Goal: Navigation & Orientation: Find specific page/section

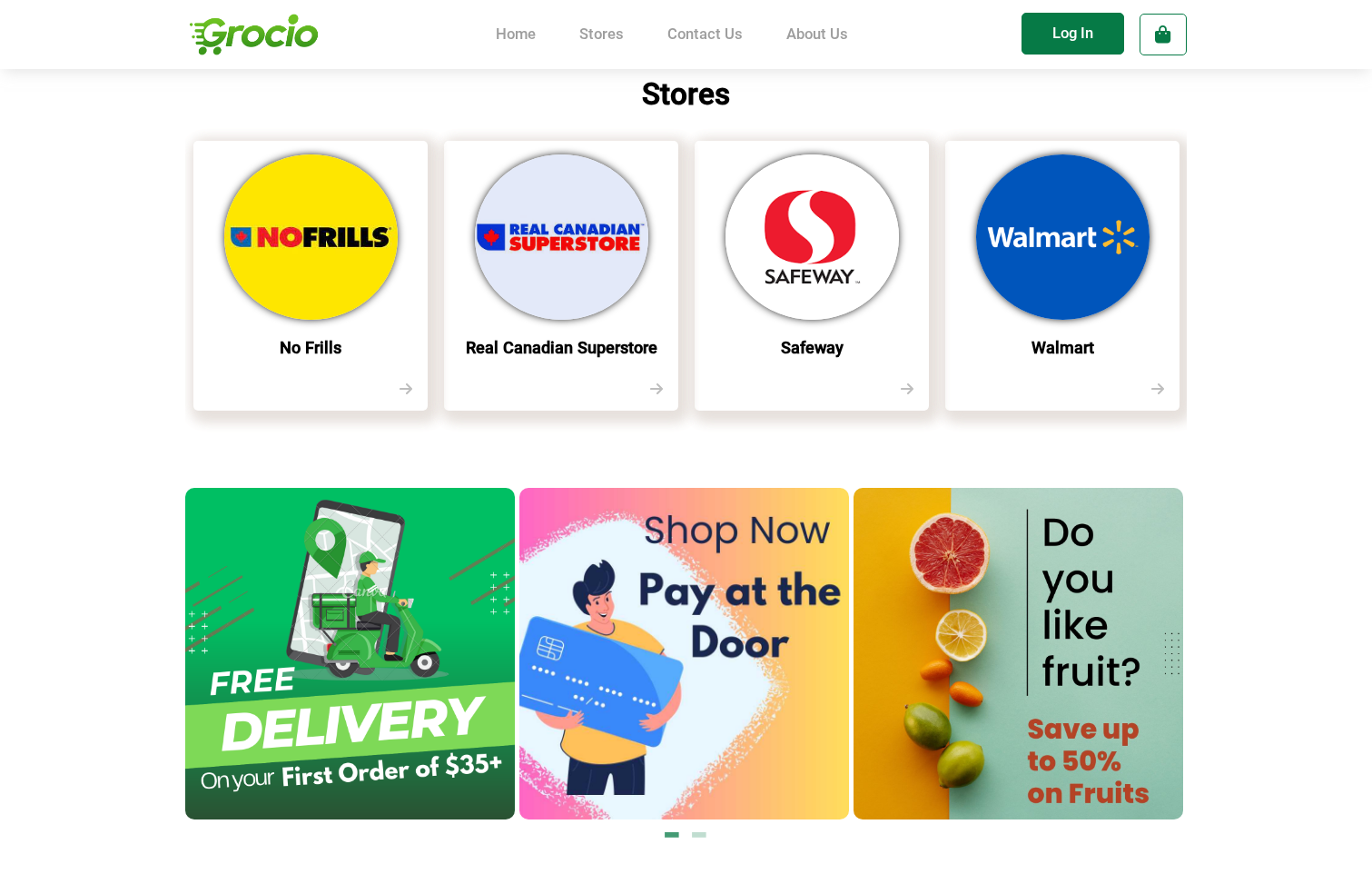
scroll to position [726, 0]
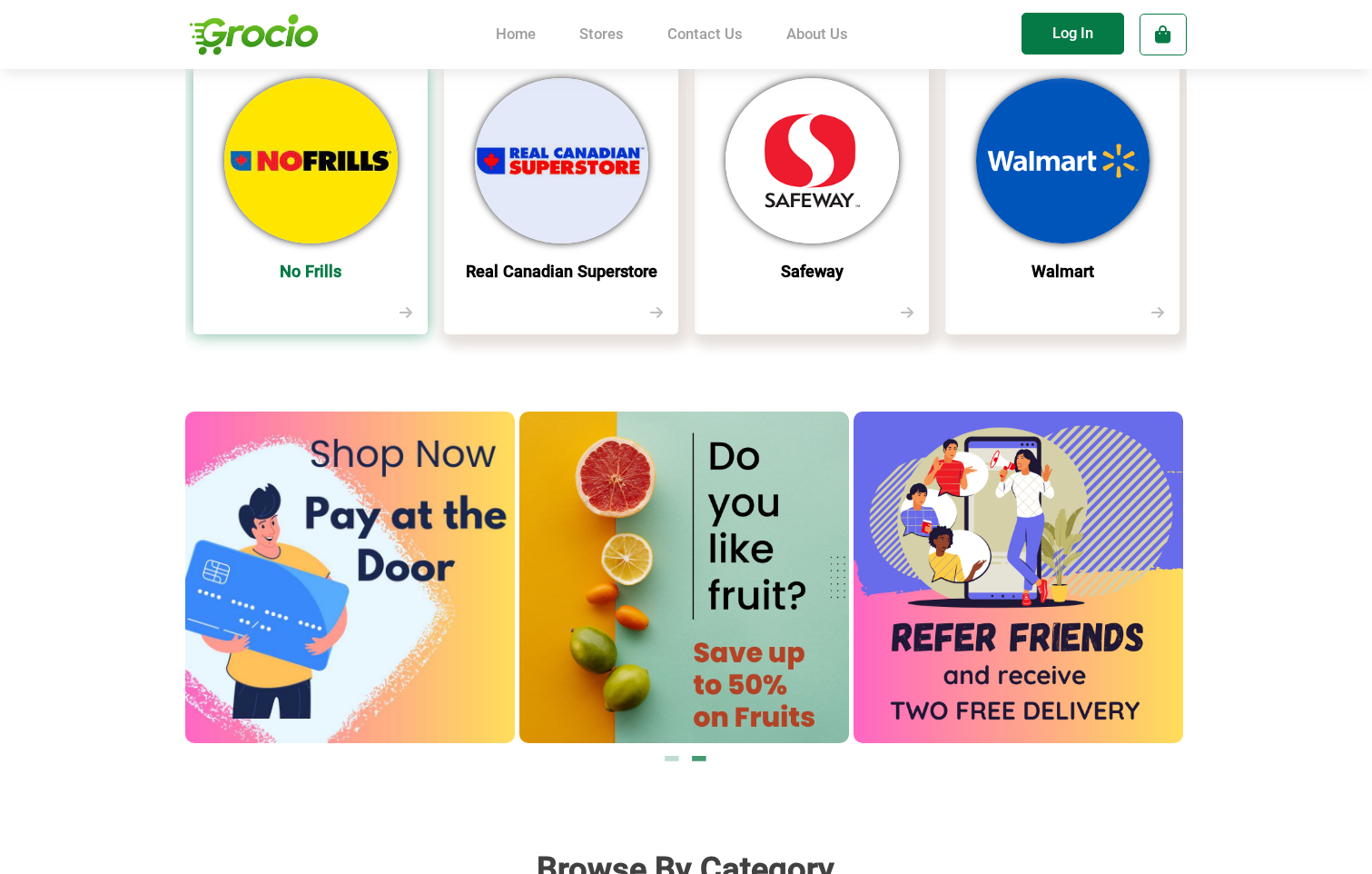
click at [348, 165] on img at bounding box center [311, 160] width 173 height 165
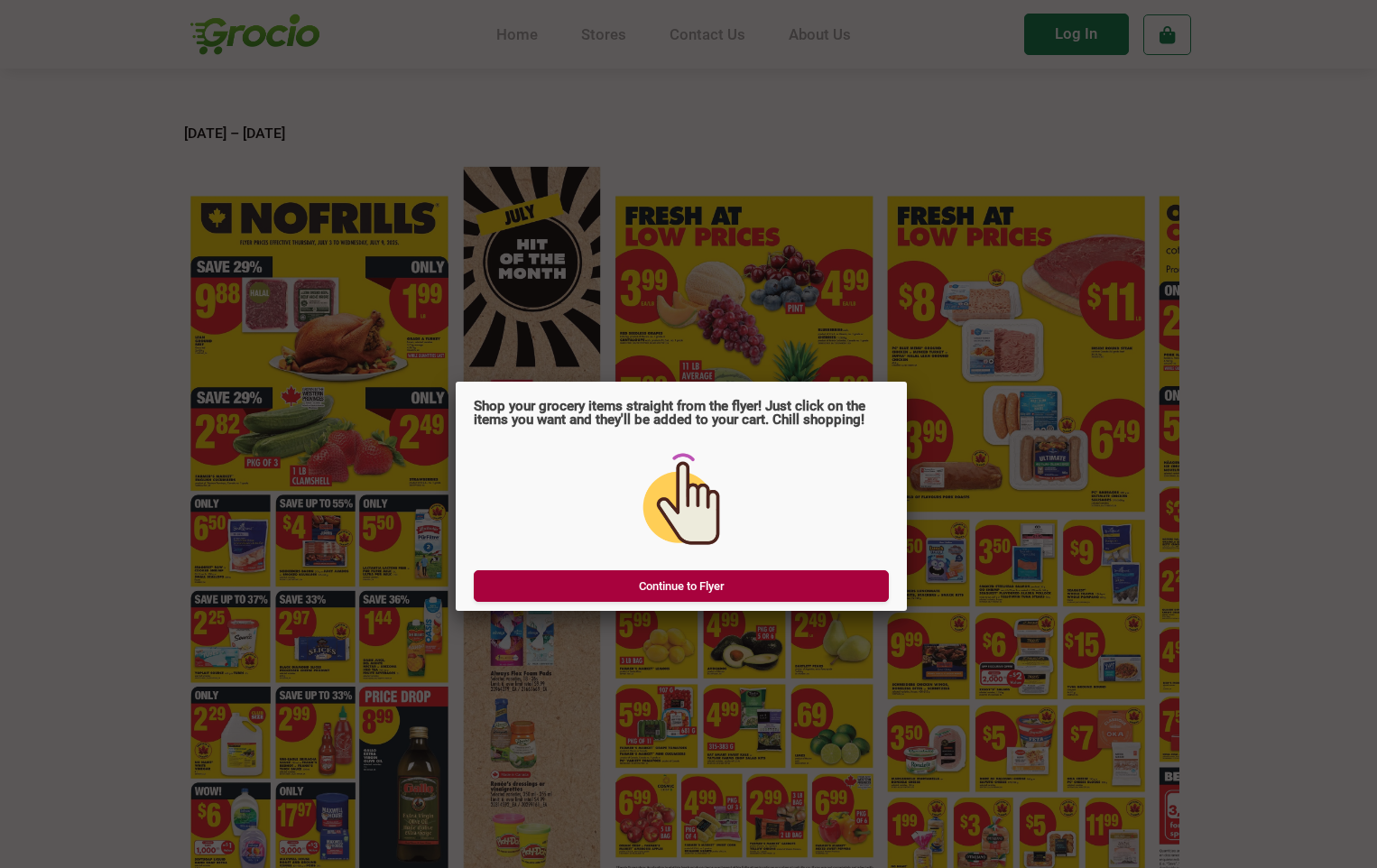
click at [838, 585] on link "Continue to Flyer" at bounding box center [681, 586] width 415 height 32
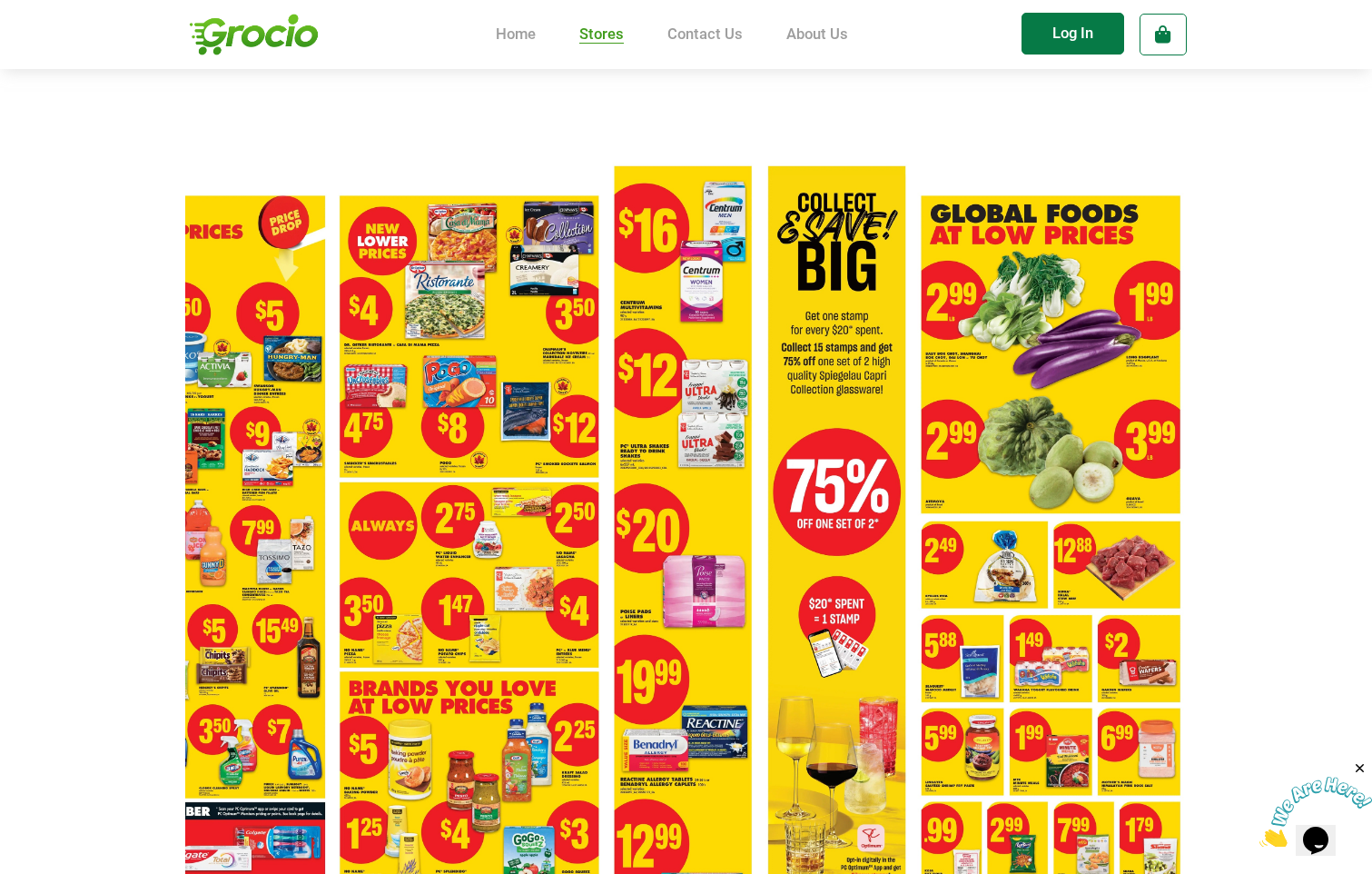
click at [609, 36] on link "Stores" at bounding box center [601, 34] width 45 height 18
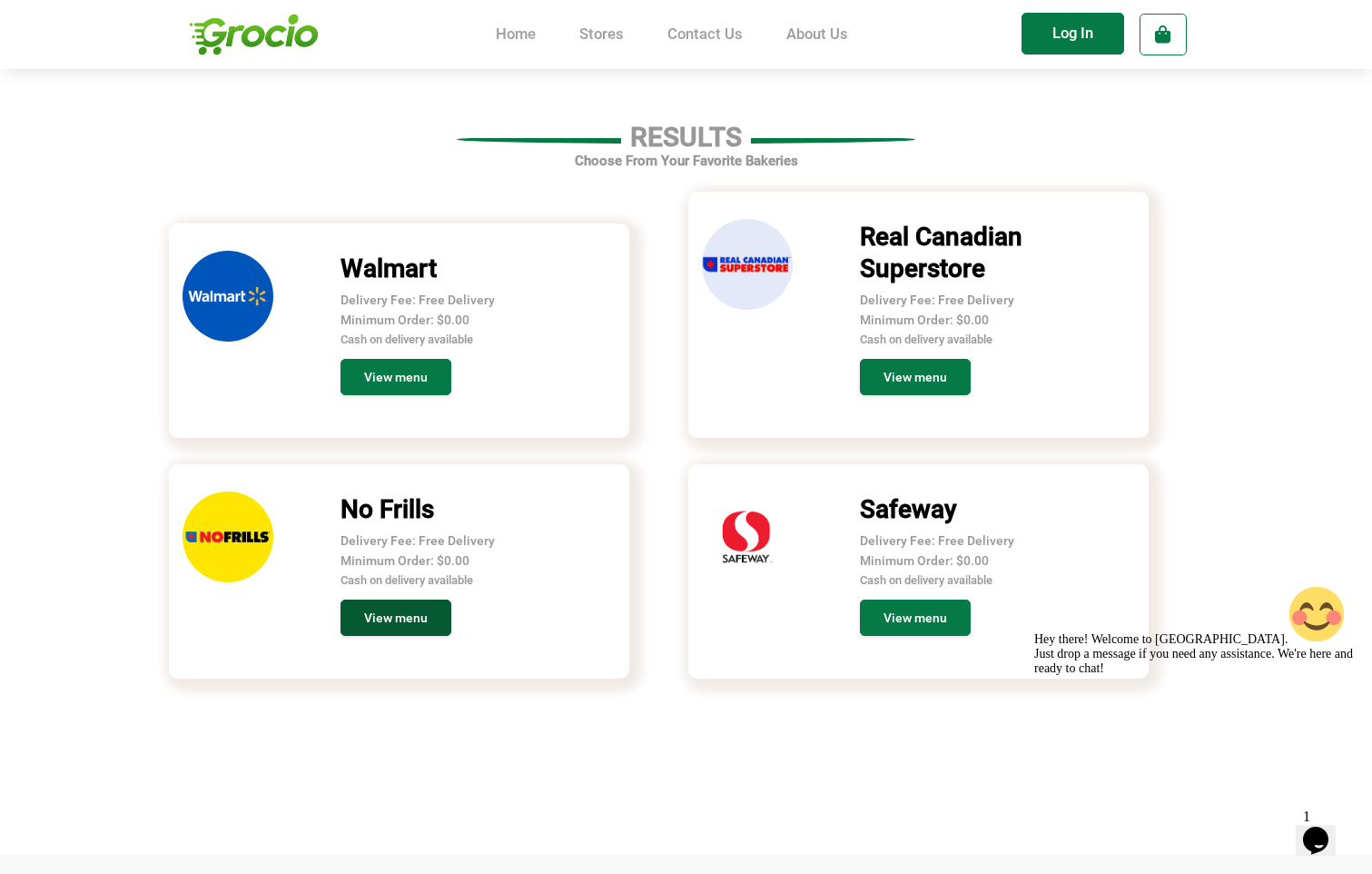
click at [406, 610] on link "View menu" at bounding box center [396, 617] width 111 height 36
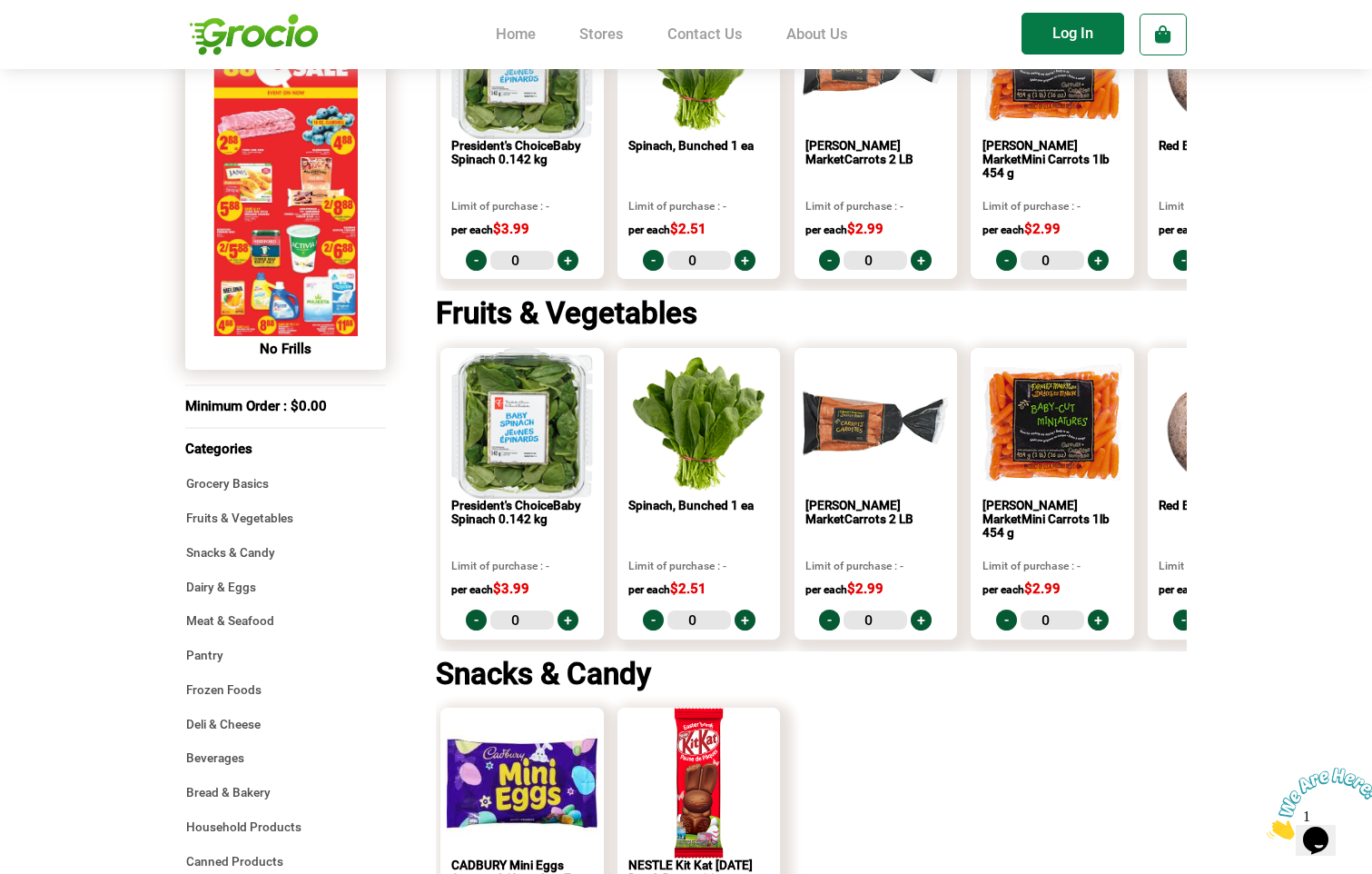
scroll to position [91, 0]
